Goal: Task Accomplishment & Management: Manage account settings

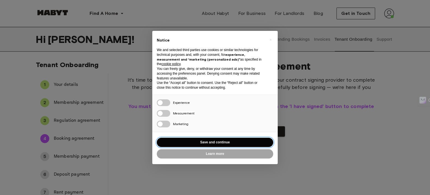
click at [213, 143] on button "Save and continue" at bounding box center [215, 142] width 117 height 9
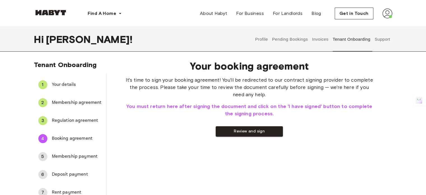
scroll to position [27, 0]
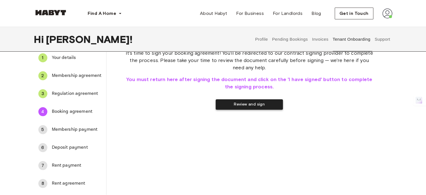
click at [250, 103] on button "Review and sign" at bounding box center [249, 104] width 67 height 10
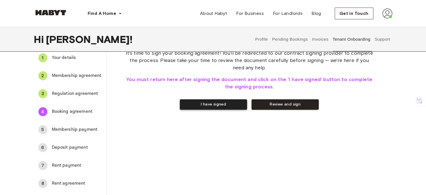
click at [226, 102] on button "I have signed" at bounding box center [213, 104] width 67 height 10
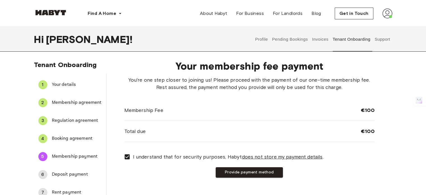
scroll to position [43, 0]
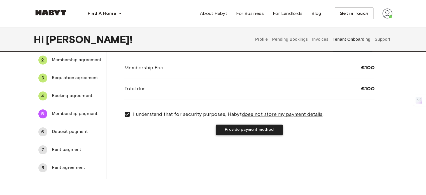
click at [255, 129] on button "Provide payment method" at bounding box center [249, 129] width 67 height 10
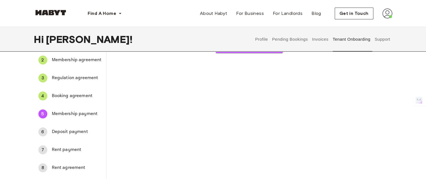
scroll to position [0, 0]
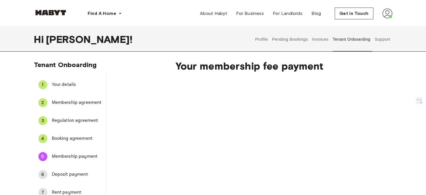
click at [358, 67] on span "Your membership fee payment" at bounding box center [249, 66] width 250 height 12
click at [312, 78] on div "Charge membership fee" at bounding box center [249, 146] width 250 height 140
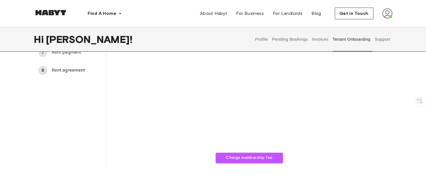
scroll to position [146, 0]
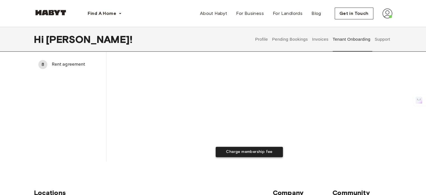
click at [254, 152] on button "Charge membership fee" at bounding box center [249, 152] width 67 height 10
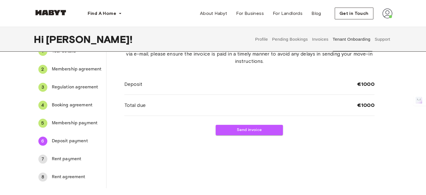
scroll to position [31, 0]
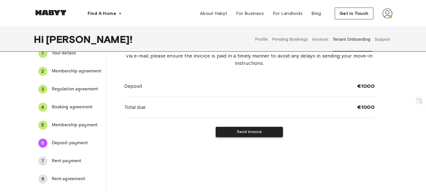
click at [246, 133] on button "Send invoice" at bounding box center [249, 132] width 67 height 10
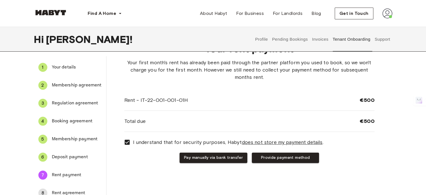
scroll to position [18, 0]
click at [204, 160] on button "Pay manually via bank transfer" at bounding box center [214, 157] width 68 height 10
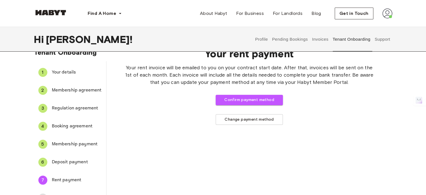
scroll to position [13, 0]
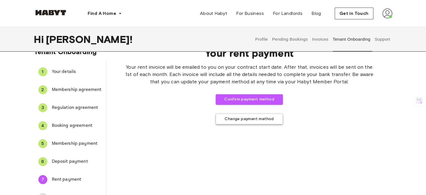
click at [241, 115] on button "Change payment method" at bounding box center [249, 118] width 67 height 11
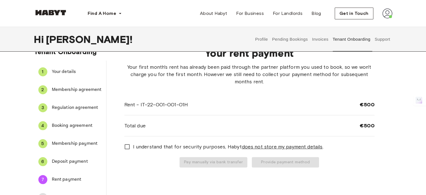
click at [169, 151] on label "I understand that for security purposes, Habyt does not store my payment detail…" at bounding box center [245, 147] width 249 height 12
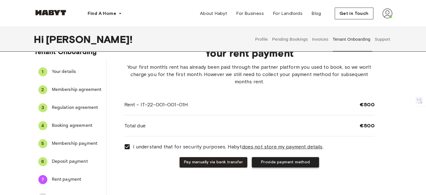
click at [294, 166] on button "Provide payment method" at bounding box center [285, 162] width 67 height 10
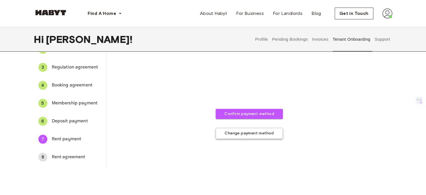
scroll to position [54, 0]
click at [241, 135] on button "Change payment method" at bounding box center [249, 133] width 67 height 11
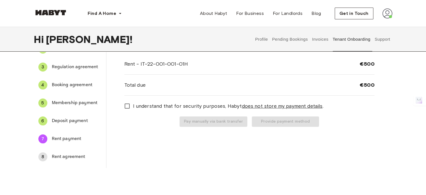
click at [149, 107] on span "I understand that for security purposes, Habyt does not store my payment detail…" at bounding box center [228, 105] width 191 height 7
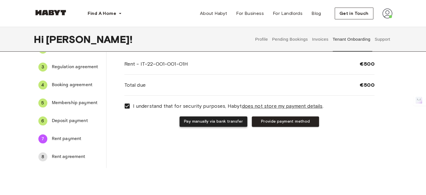
click at [203, 126] on button "Pay manually via bank transfer" at bounding box center [214, 121] width 68 height 10
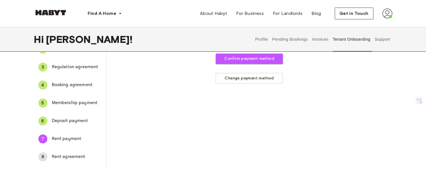
scroll to position [0, 0]
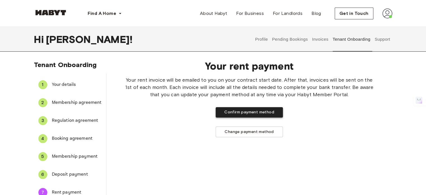
click at [247, 117] on button "Confirm payment method" at bounding box center [249, 112] width 67 height 10
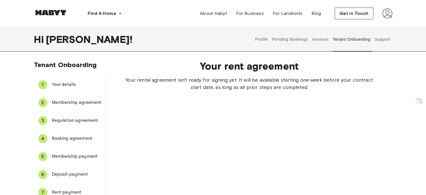
click at [388, 17] on img at bounding box center [388, 13] width 10 height 10
click at [376, 26] on div "Profile Log out" at bounding box center [376, 31] width 34 height 27
click at [376, 26] on div "Find A Home Europe Amsterdam Berlin Frankfurt Hamburg Lisbon Madrid Milan Moden…" at bounding box center [213, 13] width 359 height 27
click at [391, 14] on img at bounding box center [388, 13] width 10 height 10
click at [367, 29] on span "Profile" at bounding box center [370, 26] width 14 height 7
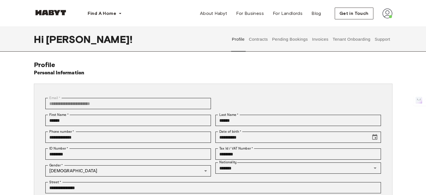
click at [383, 11] on img at bounding box center [388, 13] width 10 height 10
click at [375, 24] on span "Profile" at bounding box center [370, 26] width 14 height 7
click at [386, 11] on img at bounding box center [388, 13] width 10 height 10
click at [383, 18] on img at bounding box center [388, 13] width 10 height 10
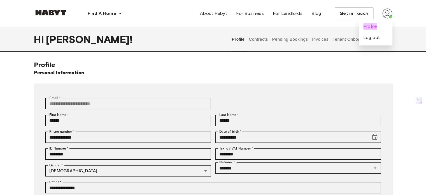
click at [367, 26] on span "Profile" at bounding box center [370, 26] width 14 height 7
click at [267, 39] on button "Contracts" at bounding box center [258, 39] width 20 height 25
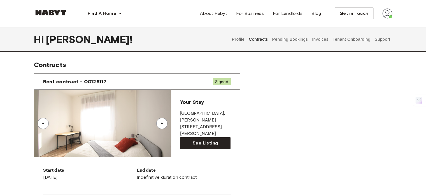
click at [287, 38] on button "Pending Bookings" at bounding box center [290, 39] width 37 height 25
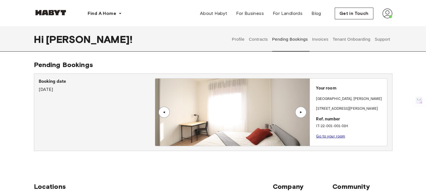
click at [323, 40] on button "Invoices" at bounding box center [321, 39] width 18 height 25
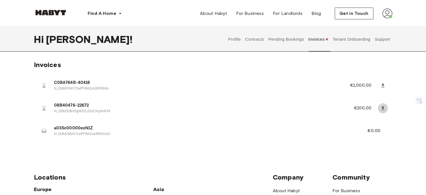
click at [382, 107] on icon at bounding box center [382, 108] width 3 height 4
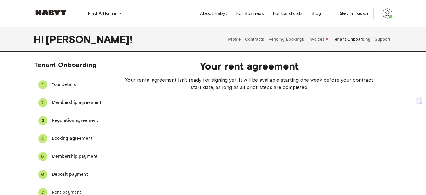
click at [321, 38] on button "Invoices" at bounding box center [319, 39] width 22 height 25
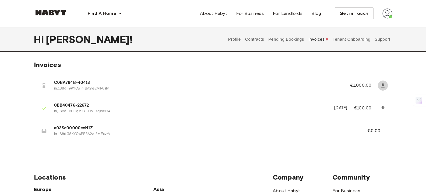
click at [385, 87] on icon at bounding box center [383, 86] width 6 height 6
click at [254, 37] on button "Contracts" at bounding box center [254, 39] width 20 height 25
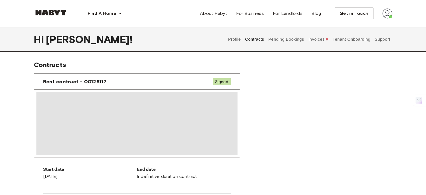
click at [232, 39] on button "Profile" at bounding box center [235, 39] width 14 height 25
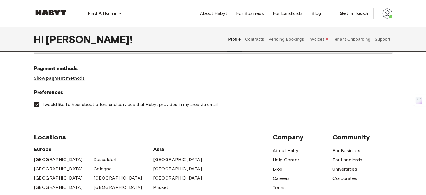
scroll to position [180, 0]
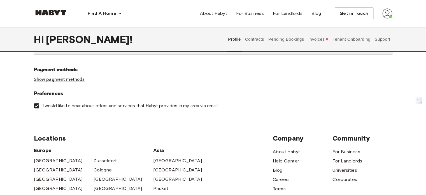
click at [65, 80] on link "Show payment methods" at bounding box center [59, 80] width 51 height 6
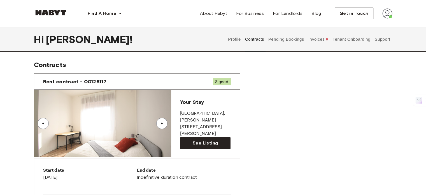
click at [233, 41] on button "Profile" at bounding box center [235, 39] width 14 height 25
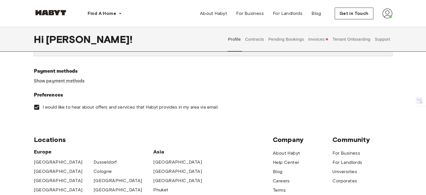
scroll to position [179, 0]
click at [60, 79] on link "Show payment methods" at bounding box center [59, 81] width 51 height 6
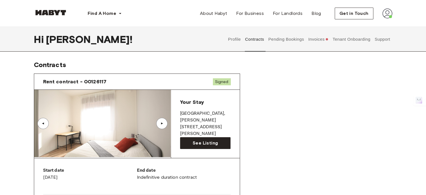
click at [287, 41] on button "Pending Bookings" at bounding box center [286, 39] width 37 height 25
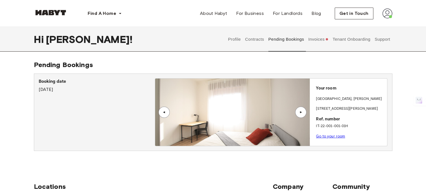
click at [318, 42] on button "Invoices" at bounding box center [319, 39] width 22 height 25
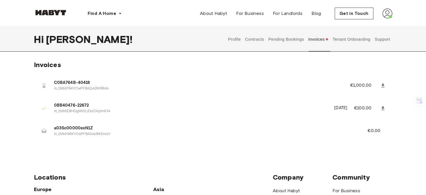
click at [342, 39] on button "Tenant Onboarding" at bounding box center [351, 39] width 39 height 25
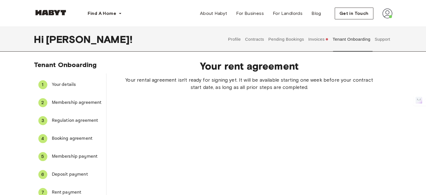
click at [303, 42] on button "Pending Bookings" at bounding box center [286, 39] width 37 height 25
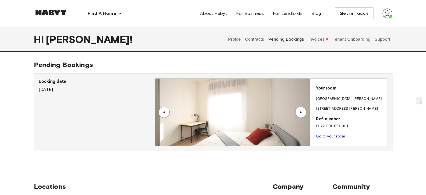
click at [237, 41] on button "Profile" at bounding box center [235, 39] width 14 height 25
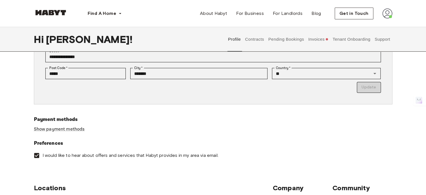
scroll to position [156, 0]
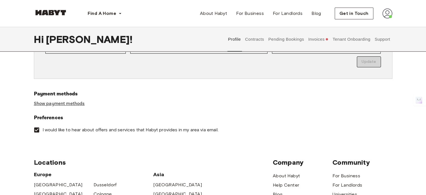
click at [75, 103] on link "Show payment methods" at bounding box center [59, 104] width 51 height 6
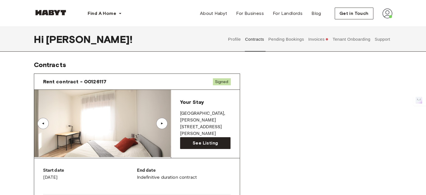
click at [285, 38] on button "Pending Bookings" at bounding box center [286, 39] width 37 height 25
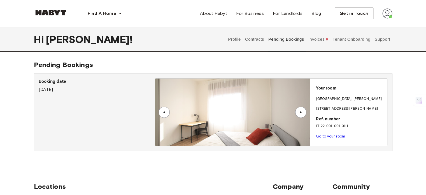
click at [322, 38] on button "Invoices" at bounding box center [319, 39] width 22 height 25
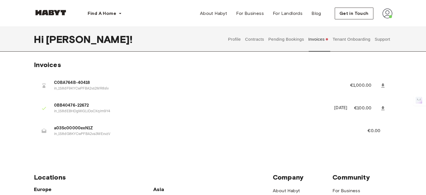
click at [354, 41] on button "Tenant Onboarding" at bounding box center [351, 39] width 39 height 25
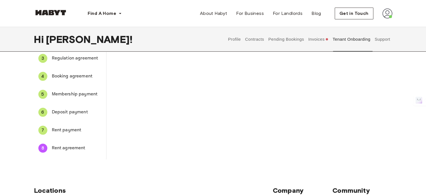
scroll to position [60, 0]
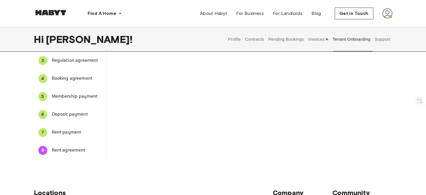
click at [72, 115] on span "Deposit payment" at bounding box center [77, 114] width 50 height 7
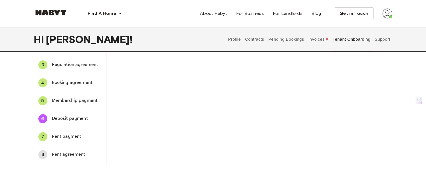
scroll to position [55, 0]
click at [79, 123] on div "6 Deposit payment" at bounding box center [70, 118] width 72 height 13
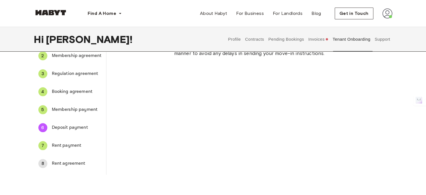
scroll to position [48, 0]
click at [57, 155] on li "8 Rent agreement" at bounding box center [70, 163] width 72 height 18
click at [59, 161] on span "Rent agreement" at bounding box center [77, 162] width 50 height 7
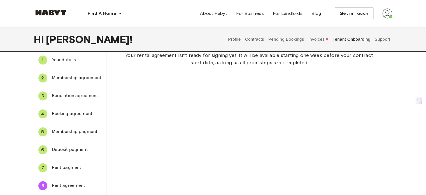
scroll to position [0, 0]
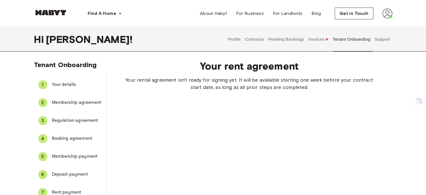
click at [316, 45] on button "Invoices" at bounding box center [319, 39] width 22 height 25
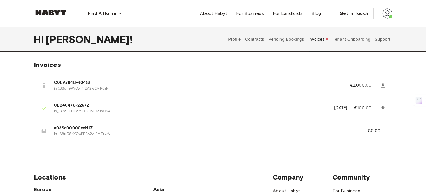
click at [228, 41] on button "Profile" at bounding box center [235, 39] width 14 height 25
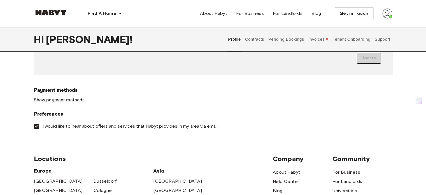
scroll to position [195, 0]
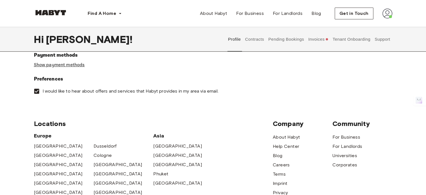
click at [71, 67] on link "Show payment methods" at bounding box center [59, 65] width 51 height 6
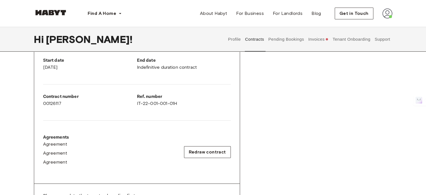
scroll to position [117, 0]
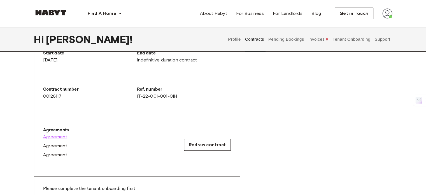
click at [64, 135] on span "Agreement" at bounding box center [55, 136] width 24 height 7
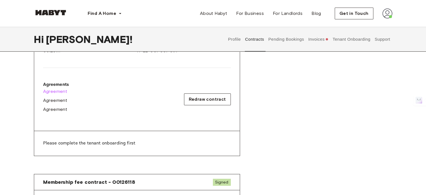
scroll to position [163, 0]
click at [292, 41] on button "Pending Bookings" at bounding box center [286, 39] width 37 height 25
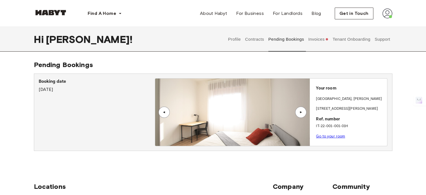
click at [325, 36] on button "Invoices" at bounding box center [319, 39] width 22 height 25
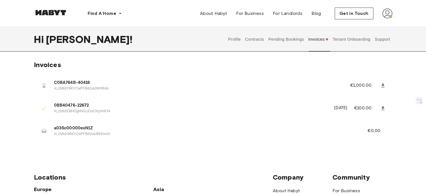
click at [353, 40] on button "Tenant Onboarding" at bounding box center [351, 39] width 39 height 25
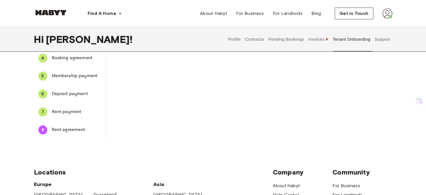
scroll to position [66, 0]
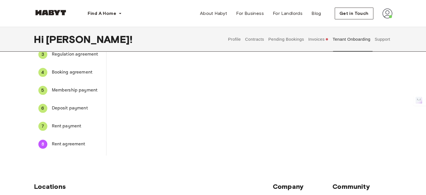
click at [81, 109] on span "Deposit payment" at bounding box center [77, 108] width 50 height 7
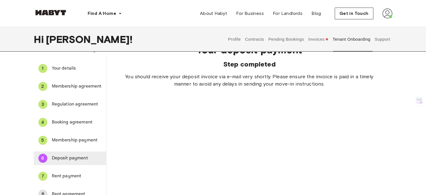
scroll to position [0, 0]
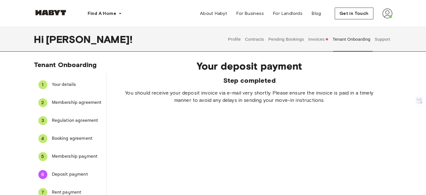
click at [309, 36] on button "Invoices" at bounding box center [319, 39] width 22 height 25
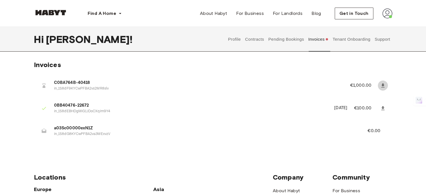
click at [383, 86] on icon at bounding box center [382, 85] width 3 height 4
click at [389, 37] on button "Support" at bounding box center [382, 39] width 17 height 25
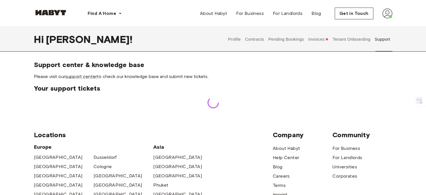
click at [85, 79] on span "Please visit our support center to check our knowledge base and submit new tick…" at bounding box center [213, 76] width 359 height 6
click at [83, 78] on link "support center" at bounding box center [81, 76] width 32 height 5
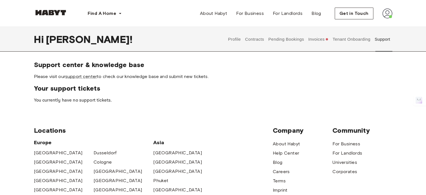
click at [315, 43] on button "Invoices" at bounding box center [319, 39] width 22 height 25
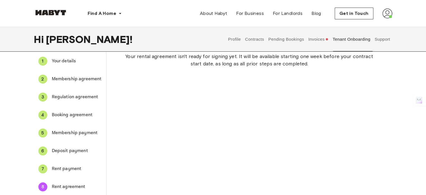
scroll to position [22, 0]
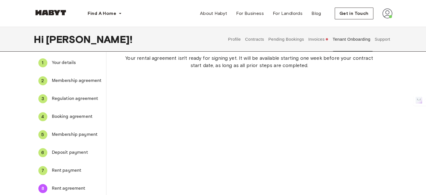
click at [320, 42] on button "Invoices" at bounding box center [319, 39] width 22 height 25
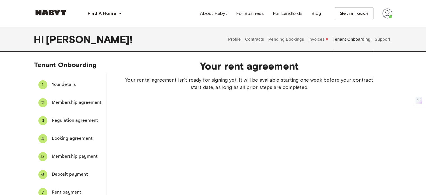
click at [310, 47] on button "Invoices" at bounding box center [319, 39] width 22 height 25
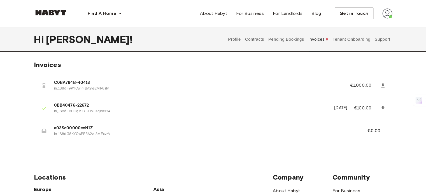
click at [262, 125] on span "a03Sc00000exN1Z" at bounding box center [204, 128] width 300 height 6
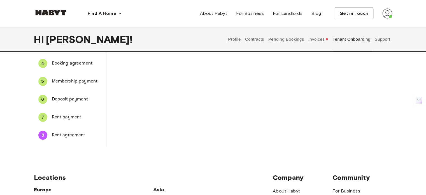
scroll to position [64, 0]
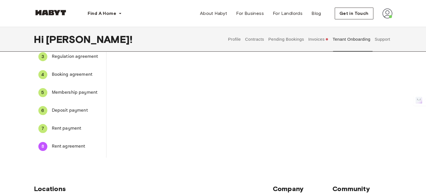
click at [312, 36] on button "Invoices" at bounding box center [319, 39] width 22 height 25
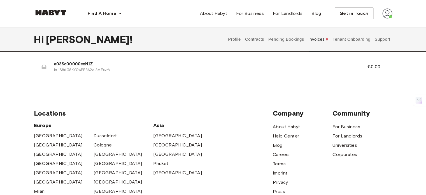
scroll to position [0, 0]
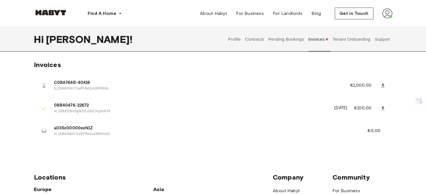
click at [387, 46] on button "Support" at bounding box center [382, 39] width 17 height 25
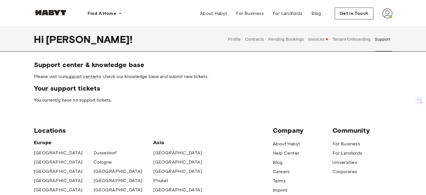
click at [350, 43] on button "Tenant Onboarding" at bounding box center [351, 39] width 39 height 25
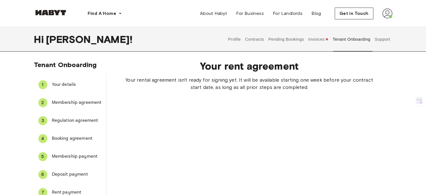
click at [316, 44] on button "Invoices" at bounding box center [319, 39] width 22 height 25
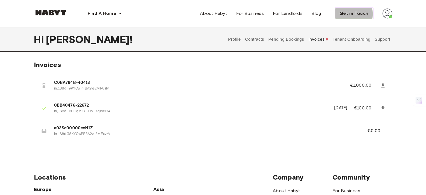
click at [355, 14] on span "Get in Touch" at bounding box center [354, 13] width 29 height 7
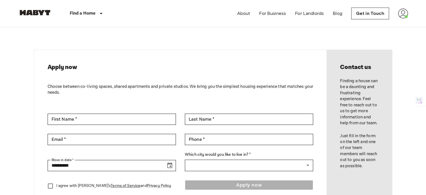
click at [399, 13] on img at bounding box center [403, 13] width 10 height 10
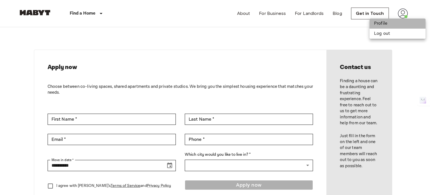
click at [383, 26] on li "Profile" at bounding box center [398, 23] width 56 height 10
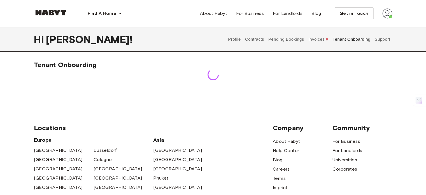
click at [382, 39] on button "Support" at bounding box center [382, 39] width 17 height 25
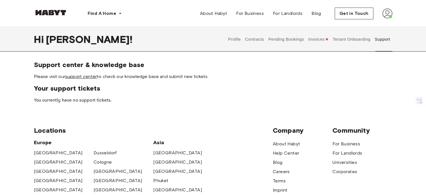
click at [82, 78] on link "support center" at bounding box center [81, 76] width 32 height 5
